Goal: Task Accomplishment & Management: Use online tool/utility

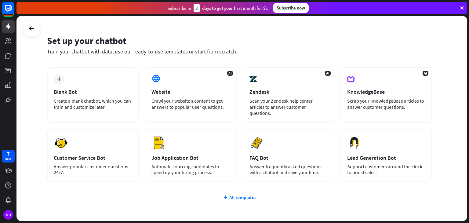
scroll to position [14, 0]
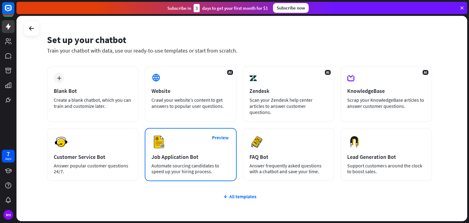
click at [200, 153] on div "Job Application Bot" at bounding box center [190, 156] width 78 height 7
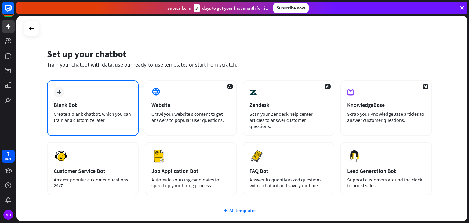
click at [115, 103] on div "Blank Bot" at bounding box center [93, 104] width 78 height 7
click at [94, 98] on div "plus Blank Bot Create a blank chatbot, which you can train and customize later." at bounding box center [93, 108] width 92 height 56
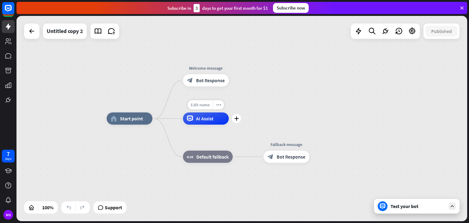
click at [199, 105] on span "Edit name" at bounding box center [200, 104] width 19 height 5
type input "*****"
click at [218, 119] on div "home_2 Start point Welcome message block_bot_response Bot Response ***** plus A…" at bounding box center [241, 118] width 450 height 205
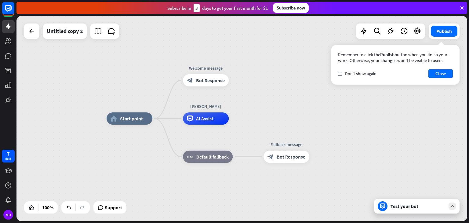
click at [420, 208] on div "Test your bot" at bounding box center [417, 206] width 55 height 6
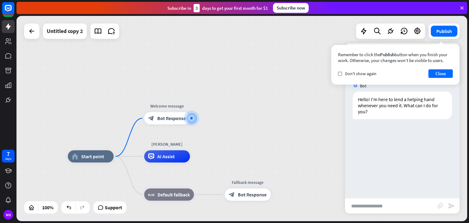
click at [380, 205] on input "text" at bounding box center [391, 205] width 92 height 15
type input "**********"
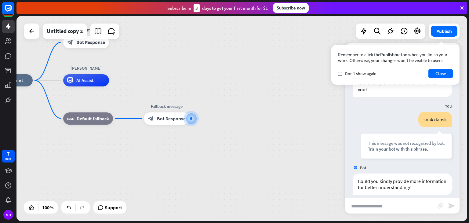
scroll to position [28, 0]
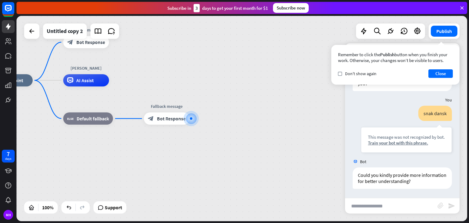
click at [377, 204] on input "text" at bounding box center [391, 205] width 92 height 15
type input "**********"
type input "******"
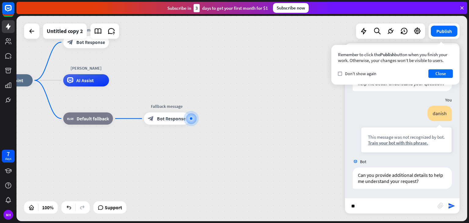
type input "*"
click at [442, 72] on button "Close" at bounding box center [440, 73] width 24 height 9
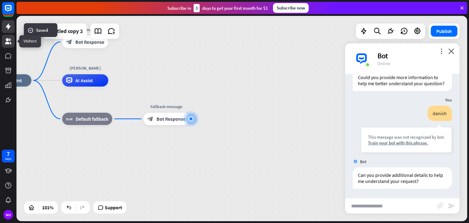
click at [7, 38] on icon at bounding box center [8, 41] width 6 height 6
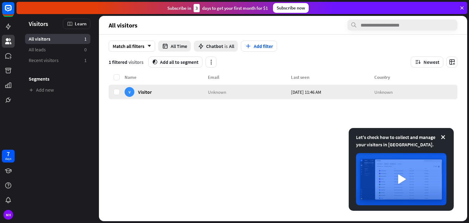
click at [163, 94] on div "V Visitor" at bounding box center [166, 92] width 83 height 15
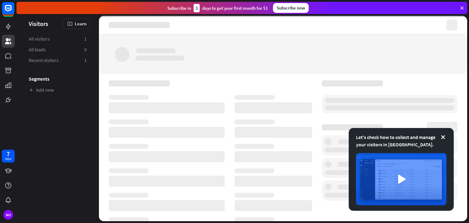
click at [163, 94] on div at bounding box center [210, 169] width 203 height 179
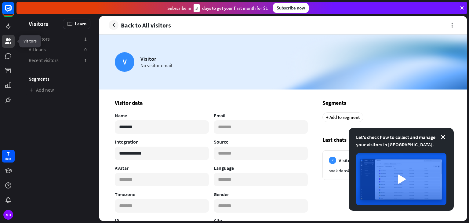
click at [7, 43] on icon at bounding box center [8, 41] width 6 height 6
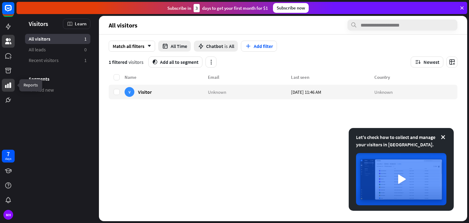
click at [10, 89] on link at bounding box center [8, 85] width 13 height 13
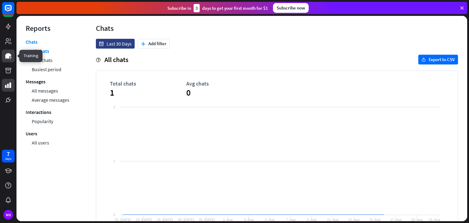
click at [6, 54] on icon at bounding box center [8, 55] width 6 height 5
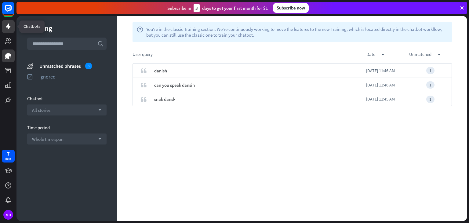
click at [10, 27] on icon at bounding box center [8, 26] width 7 height 7
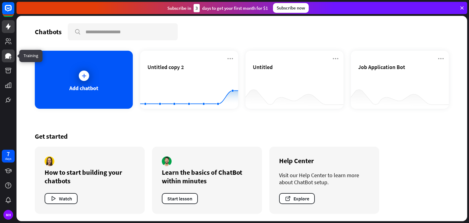
click at [7, 49] on link at bounding box center [8, 55] width 13 height 13
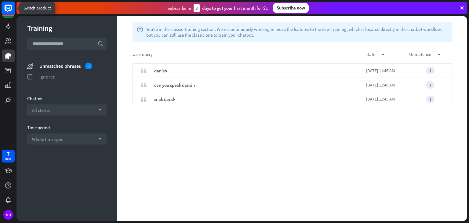
click at [6, 12] on rect at bounding box center [8, 8] width 13 height 13
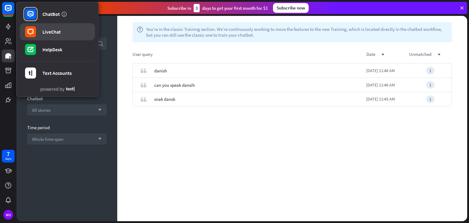
click at [54, 27] on link "LiveChat" at bounding box center [57, 31] width 75 height 17
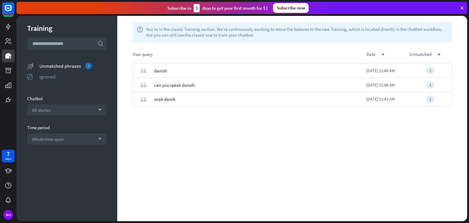
click at [49, 68] on div "Unmatched phrases 3" at bounding box center [72, 66] width 67 height 7
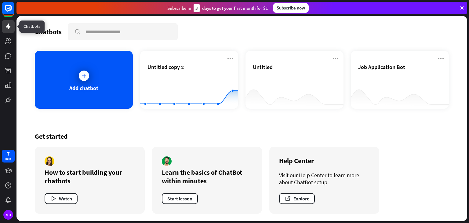
click at [7, 25] on icon at bounding box center [8, 26] width 7 height 7
click at [4, 27] on link at bounding box center [8, 26] width 13 height 13
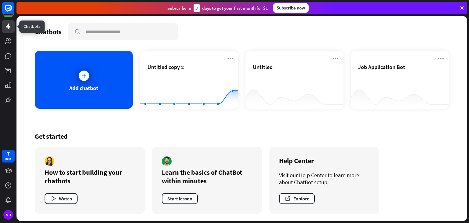
click at [4, 27] on link at bounding box center [8, 26] width 13 height 13
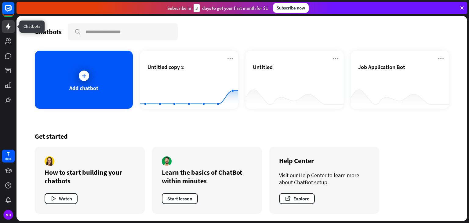
click at [4, 27] on link at bounding box center [8, 26] width 13 height 13
